Goal: Information Seeking & Learning: Learn about a topic

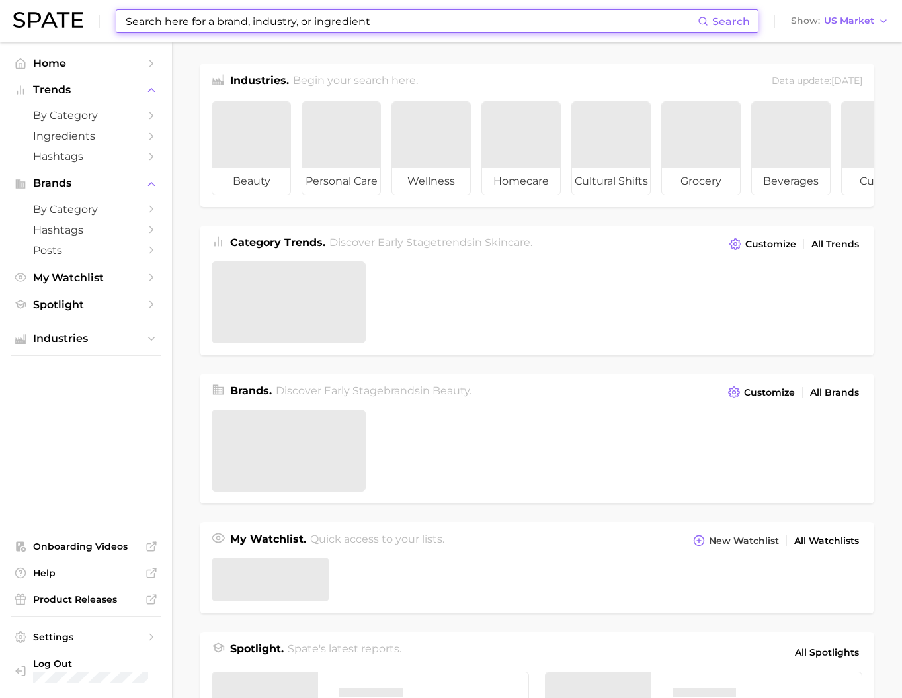
click at [163, 11] on input at bounding box center [411, 21] width 574 height 22
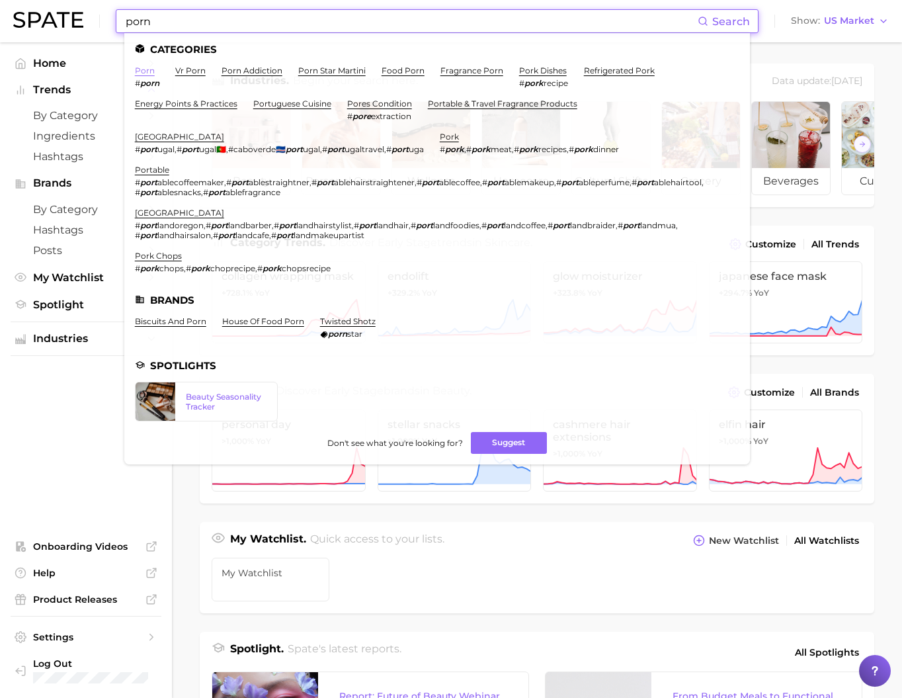
type input "porn"
click at [155, 75] on link "porn" at bounding box center [145, 71] width 20 height 10
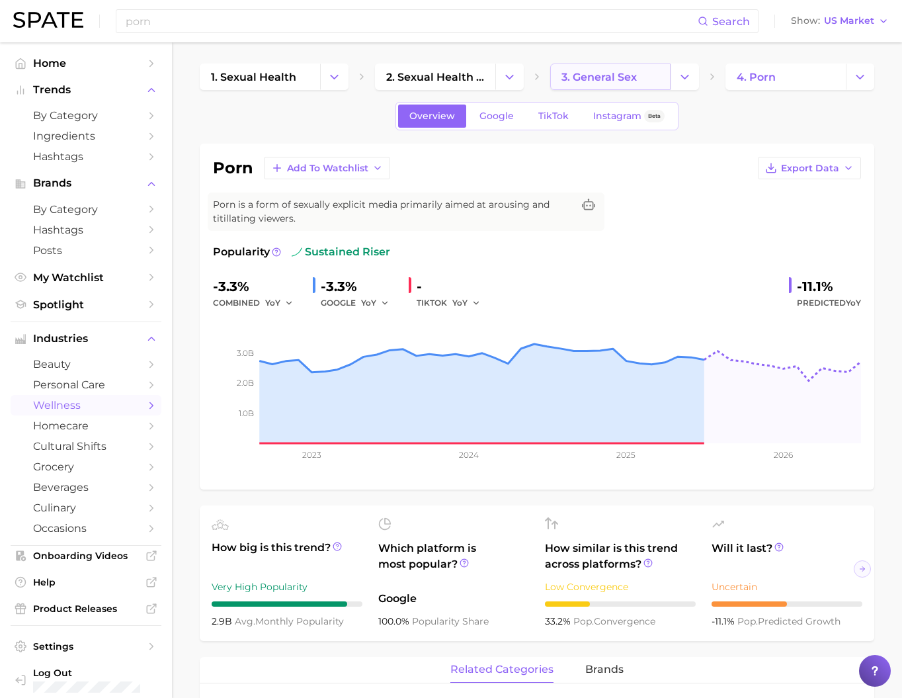
click at [634, 77] on span "3. general sex" at bounding box center [599, 77] width 75 height 13
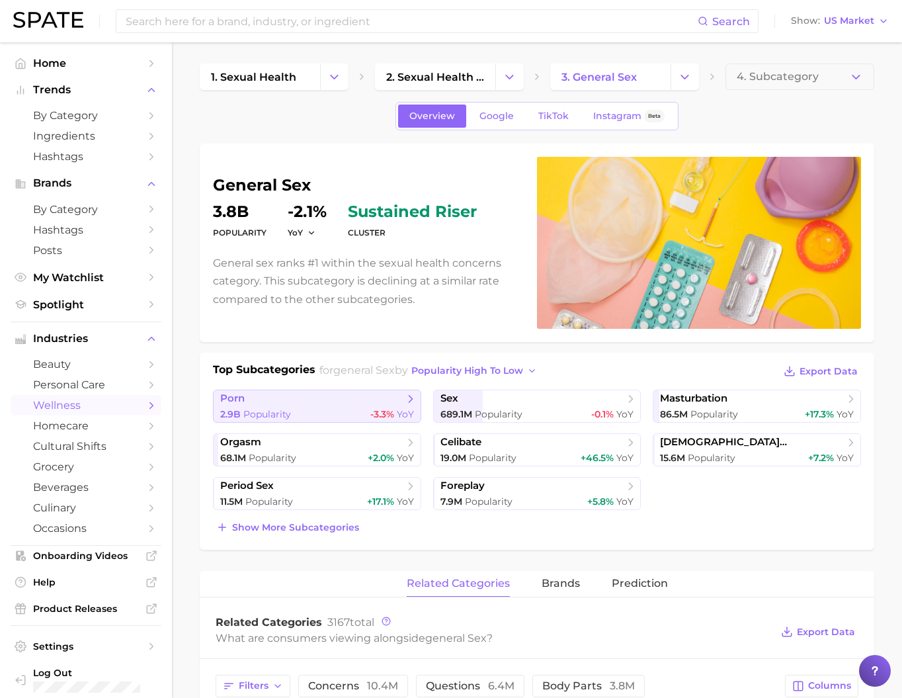
click at [333, 423] on link "porn 2.9b Popularity -3.3% YoY" at bounding box center [317, 406] width 208 height 33
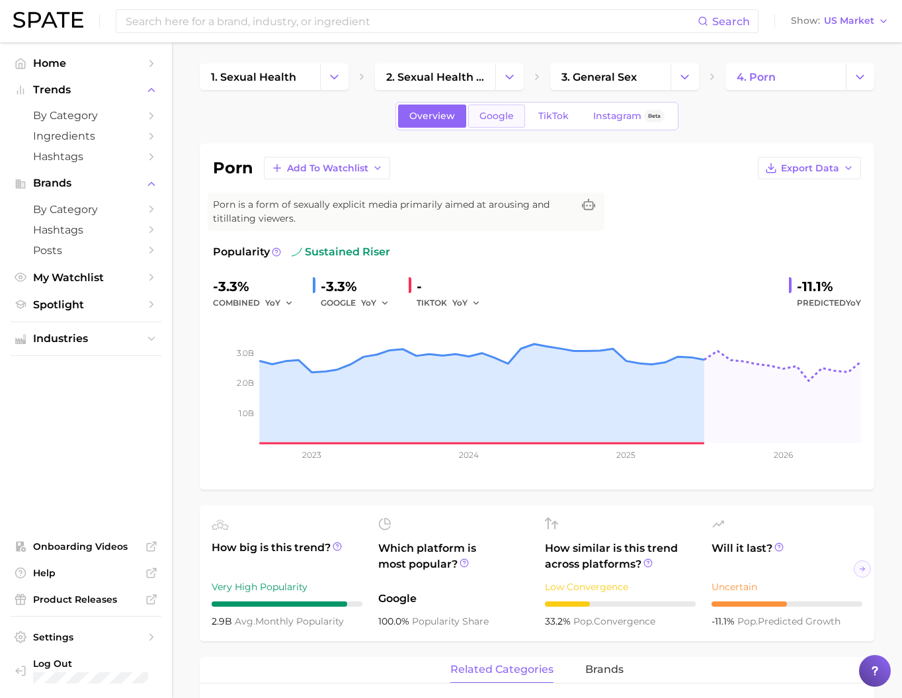
click at [488, 122] on span "Google" at bounding box center [497, 115] width 34 height 11
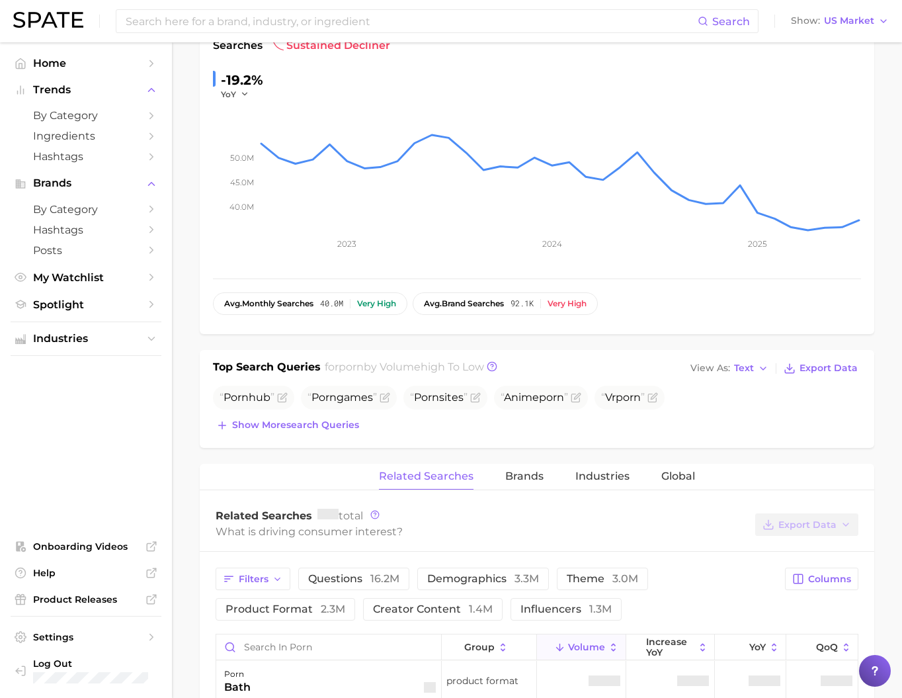
scroll to position [221, 0]
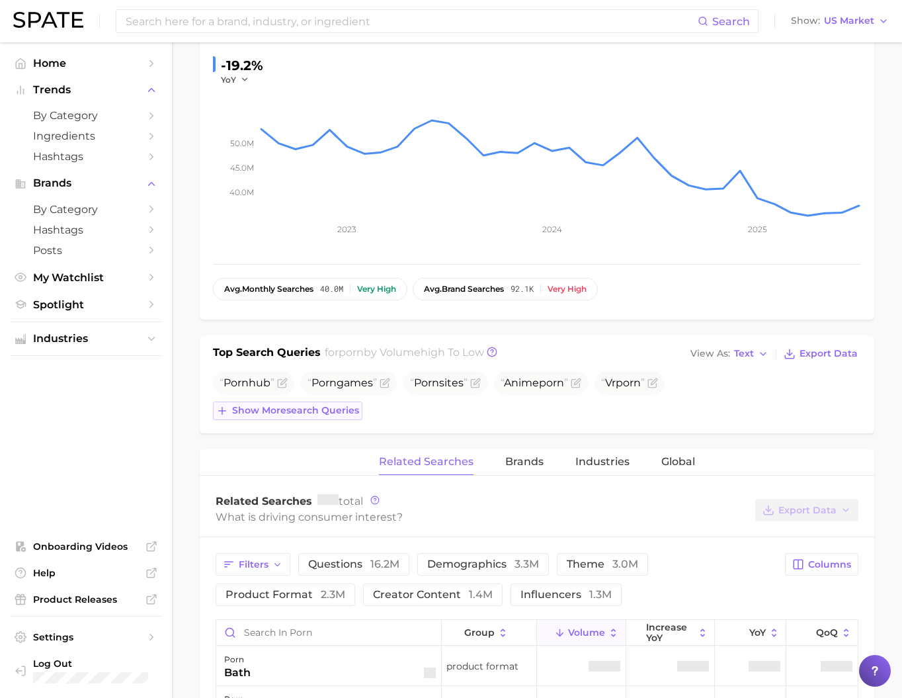
click at [355, 416] on span "Show more search queries" at bounding box center [295, 410] width 127 height 11
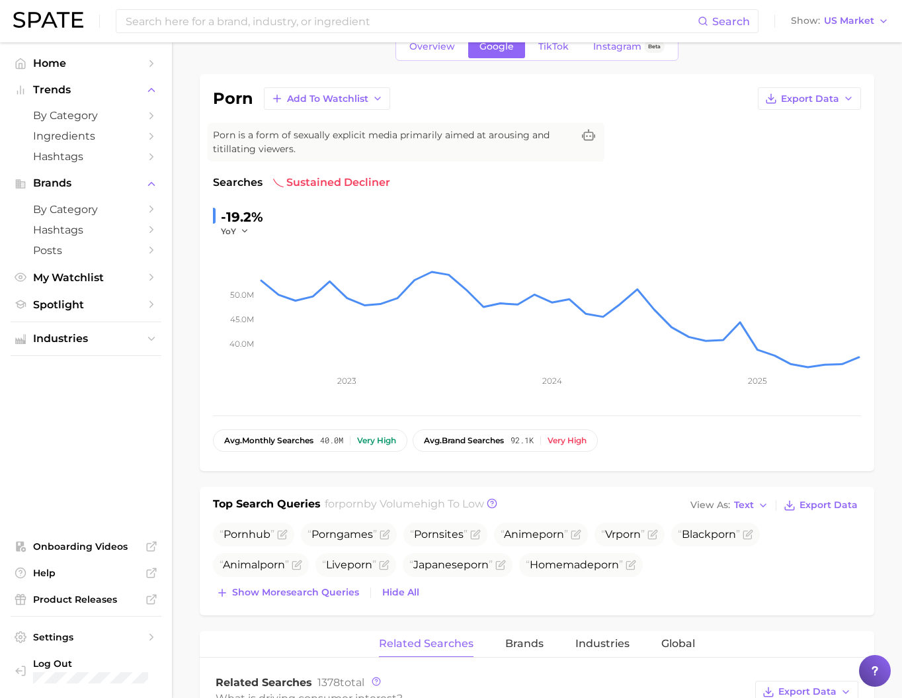
scroll to position [144, 0]
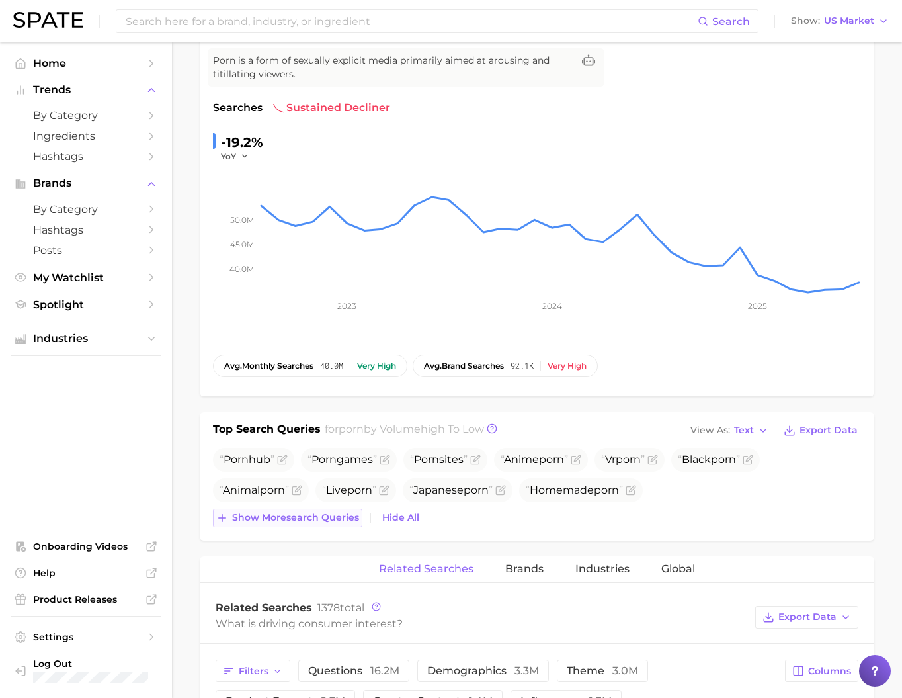
click at [327, 523] on span "Show more search queries" at bounding box center [295, 517] width 127 height 11
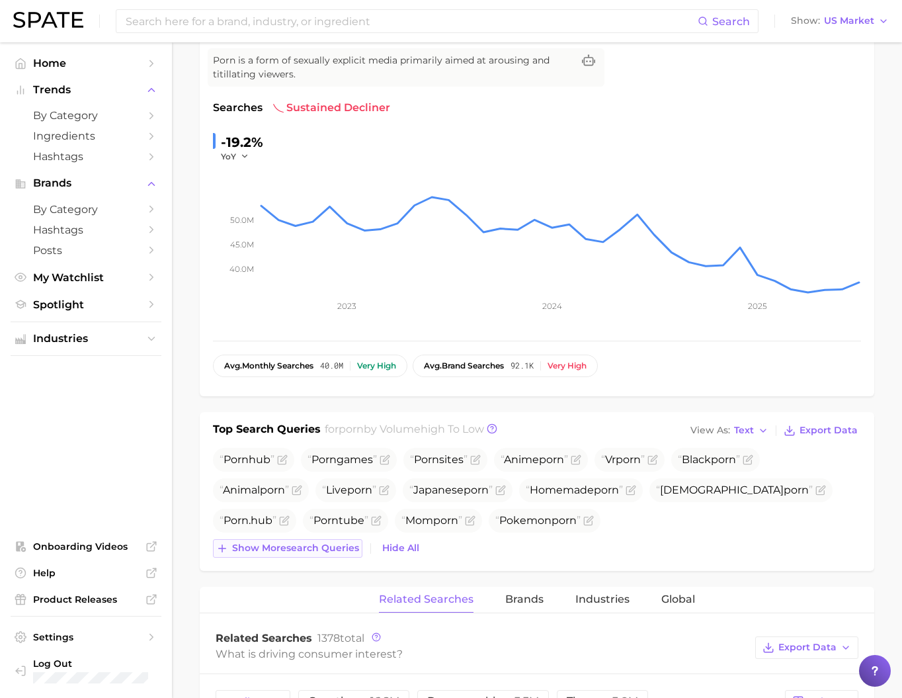
click at [320, 554] on span "Show more search queries" at bounding box center [295, 548] width 127 height 11
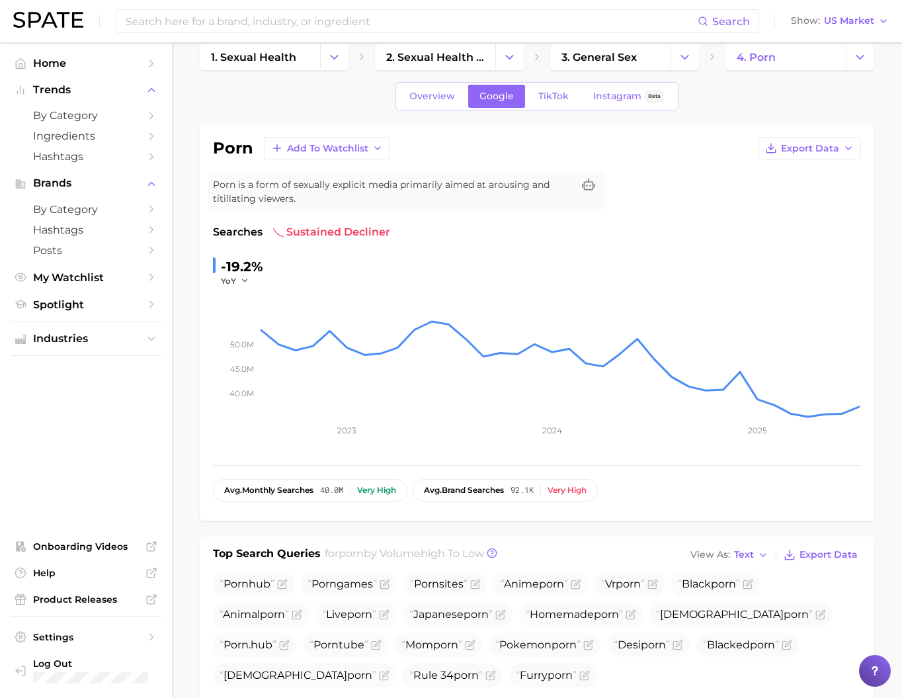
scroll to position [0, 0]
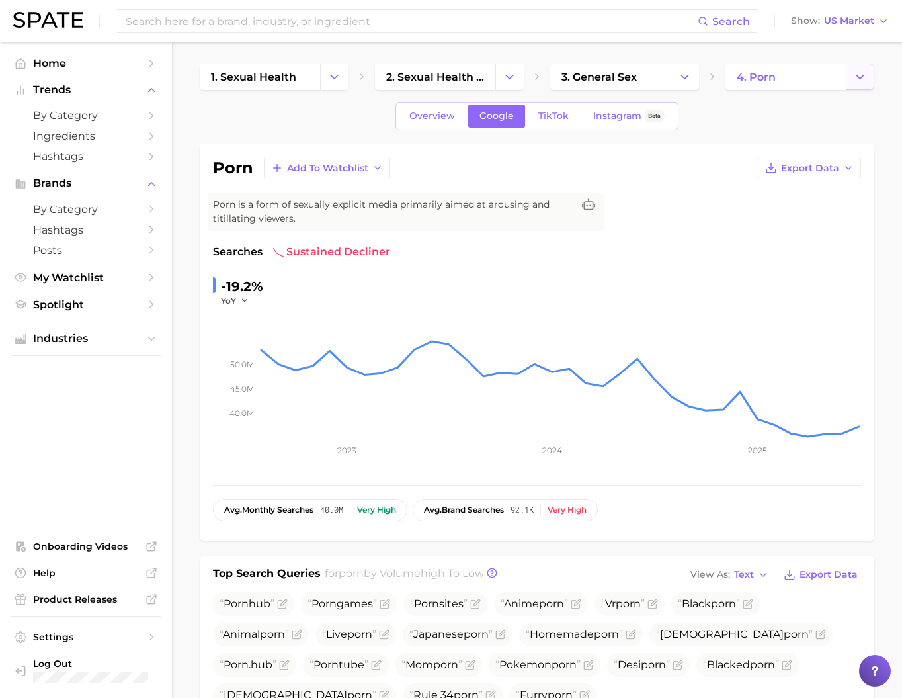
click at [854, 79] on icon "Change Category" at bounding box center [860, 77] width 14 height 14
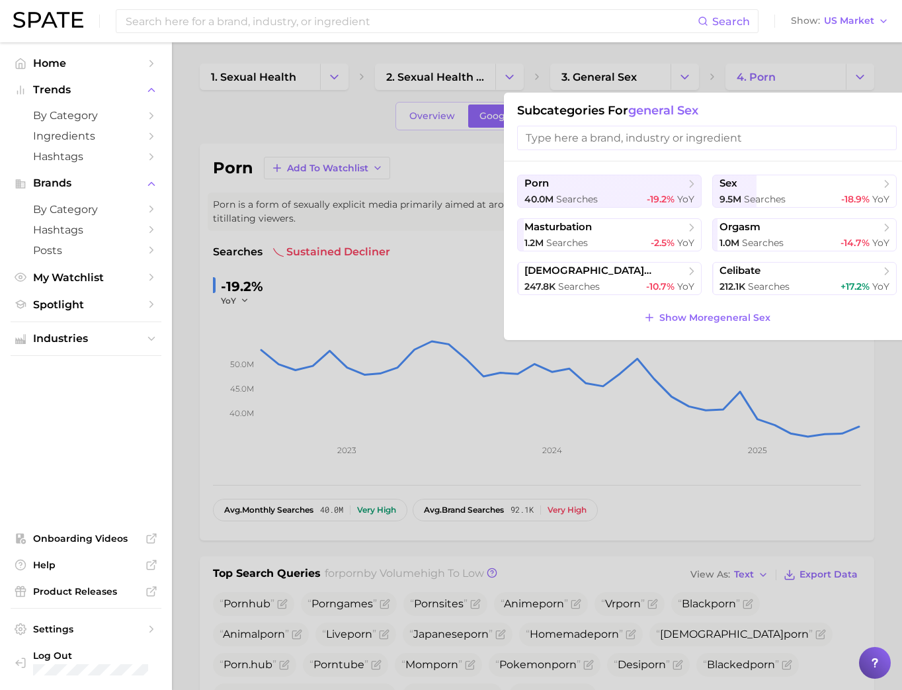
click at [468, 374] on div at bounding box center [451, 345] width 902 height 690
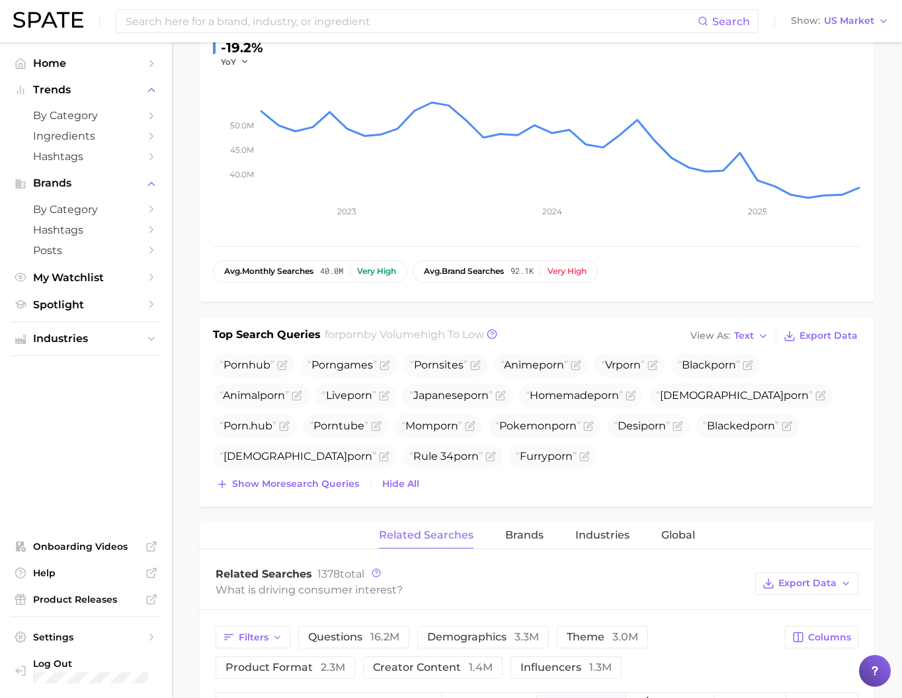
scroll to position [240, 0]
click at [328, 488] on span "Show more search queries" at bounding box center [295, 482] width 127 height 11
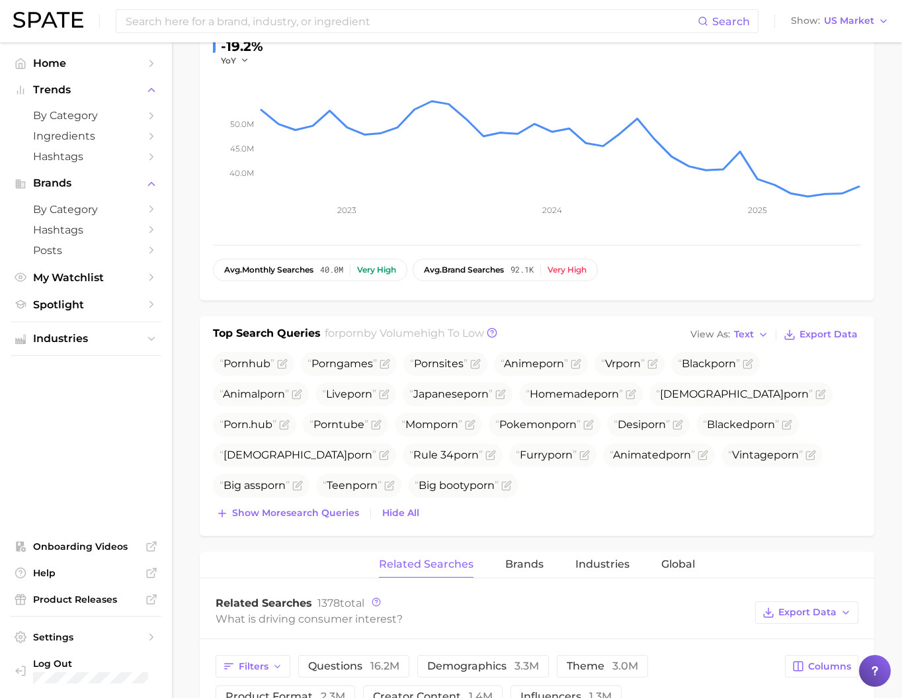
scroll to position [0, 0]
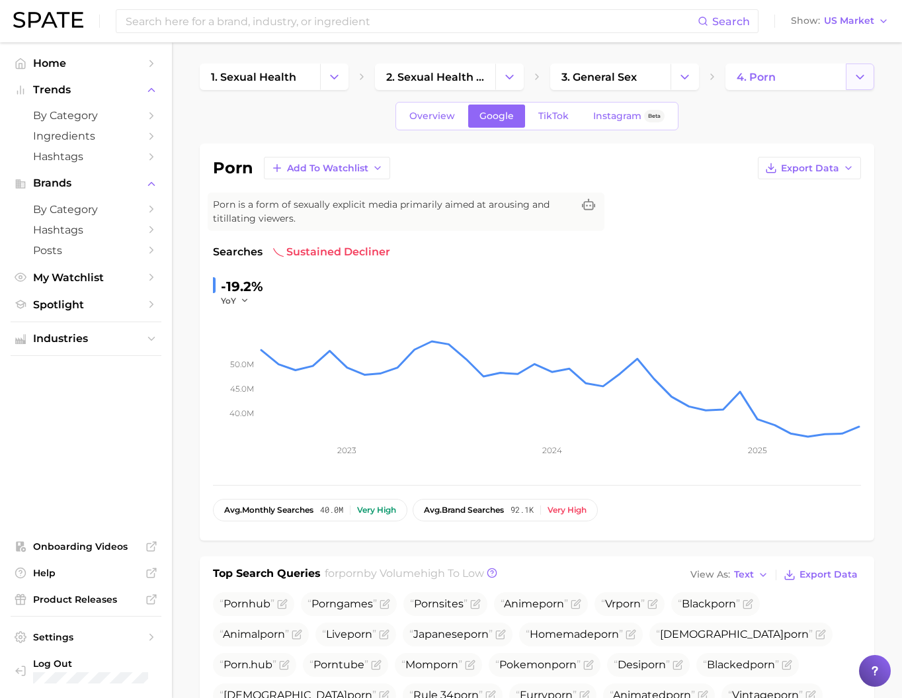
click at [854, 79] on icon "Change Category" at bounding box center [860, 77] width 14 height 14
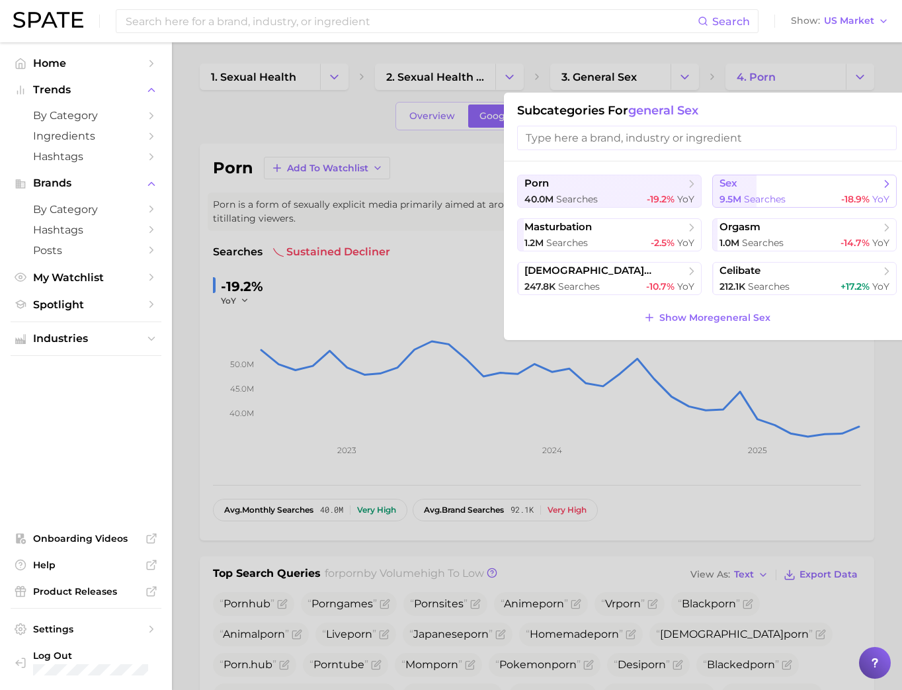
click at [822, 181] on span "sex" at bounding box center [800, 183] width 161 height 13
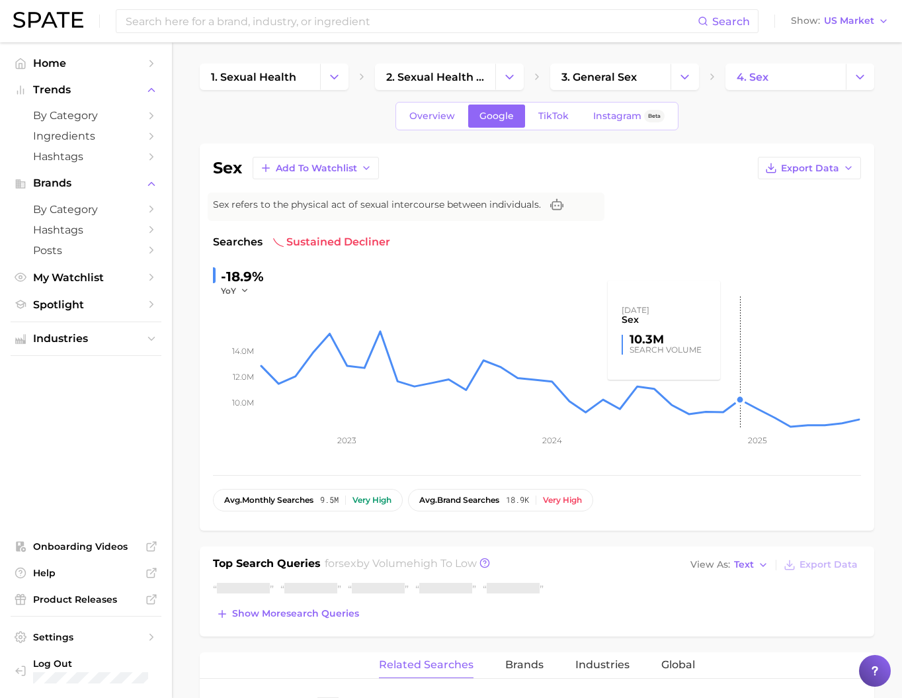
scroll to position [352, 0]
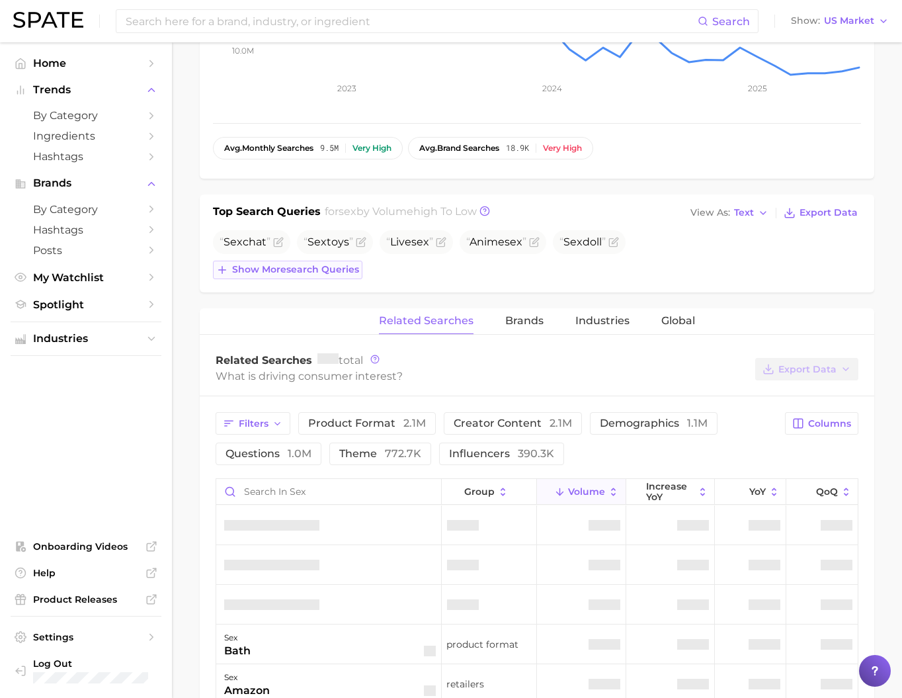
click at [345, 275] on span "Show more search queries" at bounding box center [295, 269] width 127 height 11
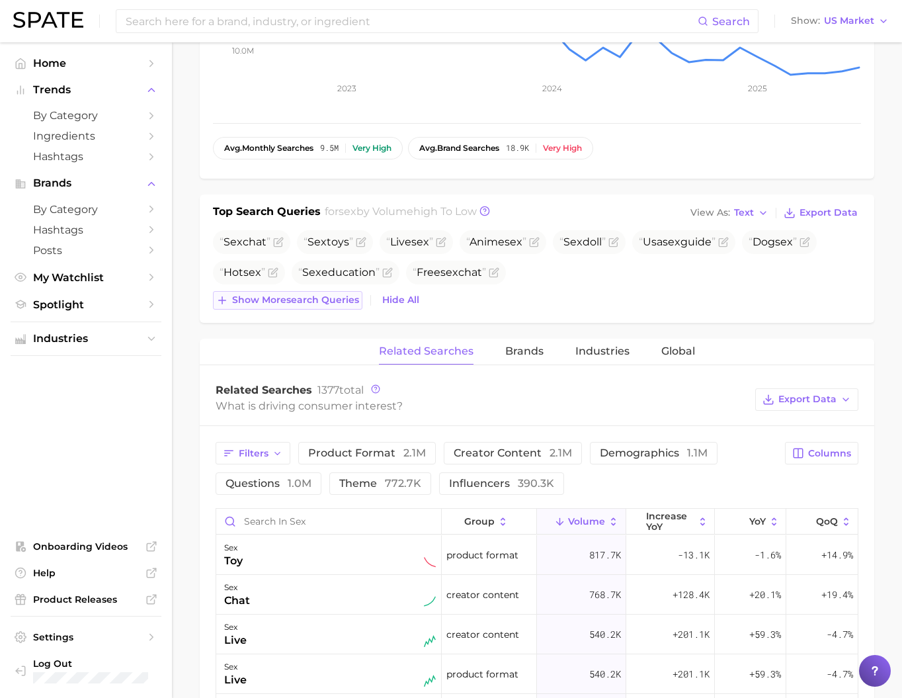
click at [347, 306] on span "Show more search queries" at bounding box center [295, 299] width 127 height 11
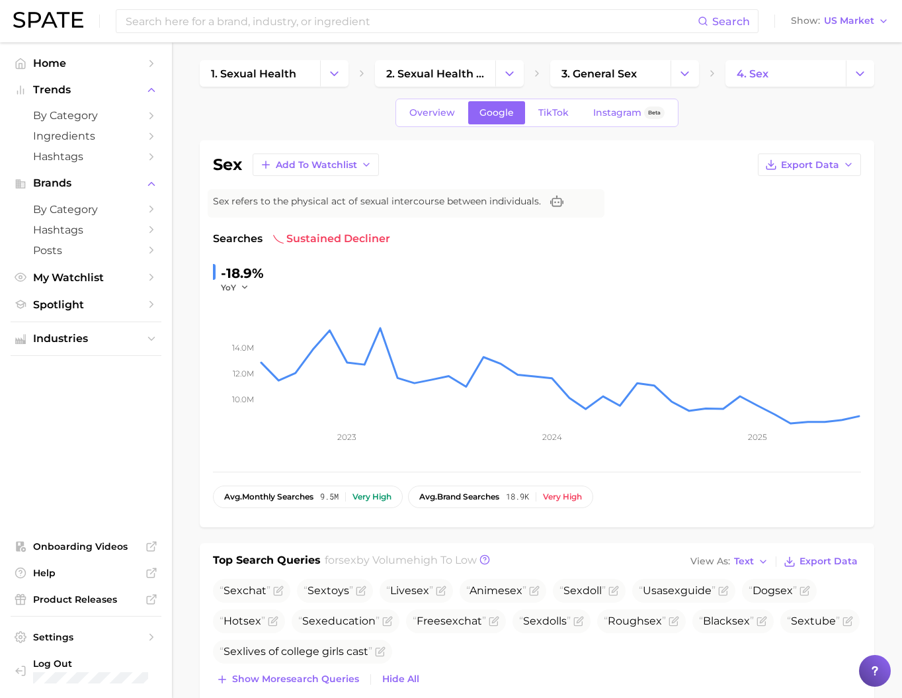
scroll to position [4, 0]
click at [859, 74] on icon "Change Category" at bounding box center [860, 73] width 14 height 14
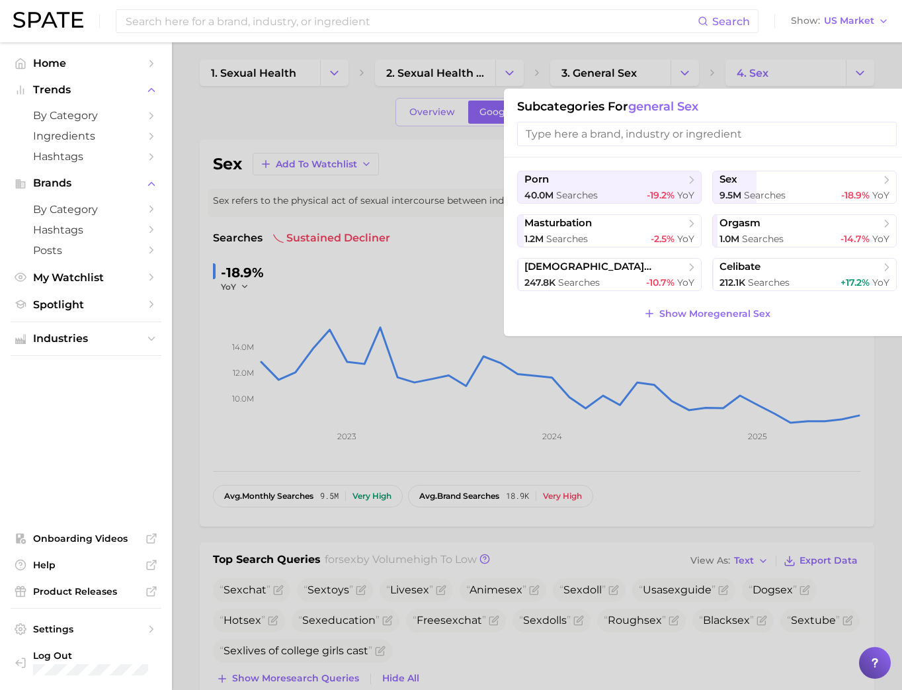
click at [410, 311] on div at bounding box center [451, 345] width 902 height 690
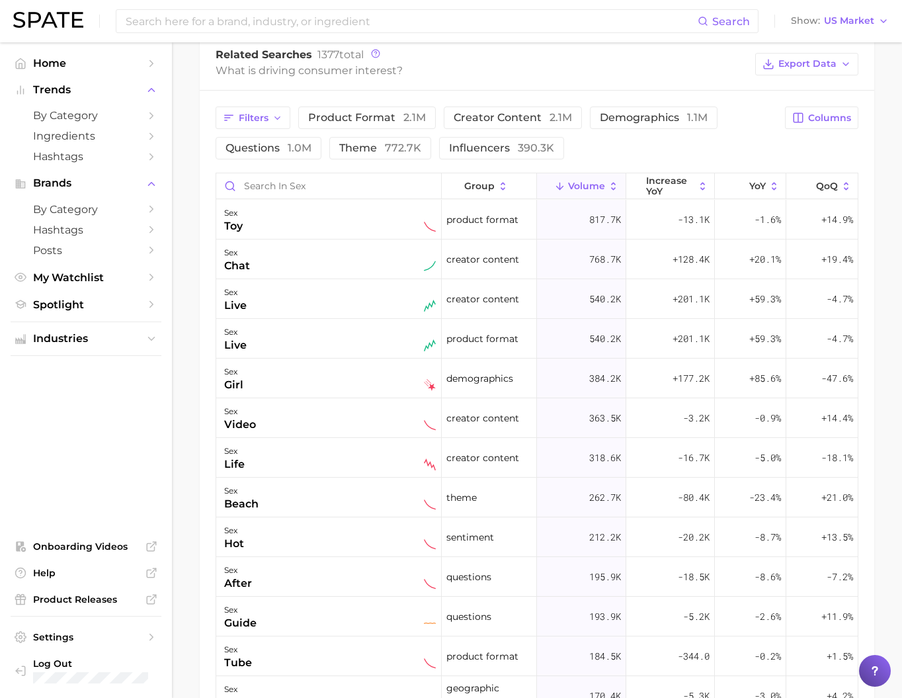
scroll to position [189, 0]
